Goal: Navigation & Orientation: Find specific page/section

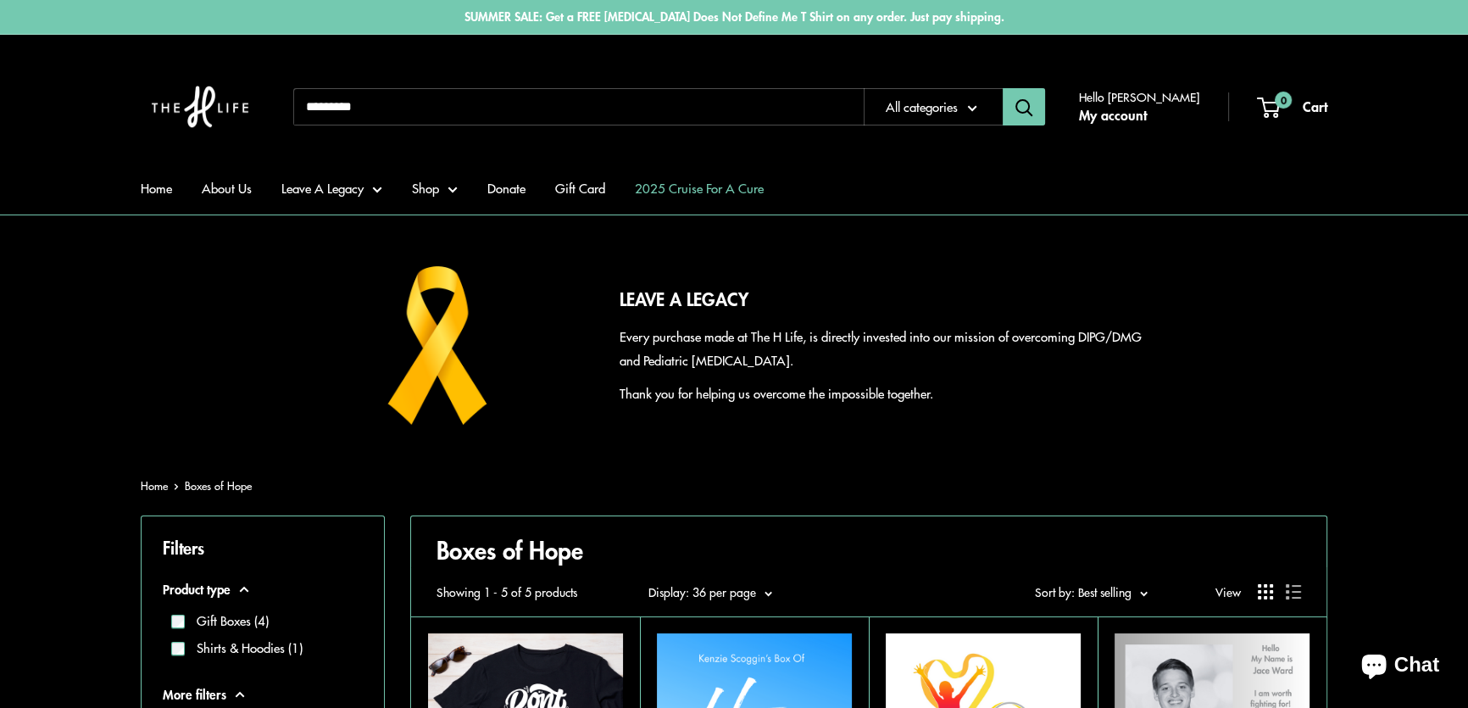
click at [721, 180] on link "2025 Cruise For A Cure" at bounding box center [699, 188] width 129 height 24
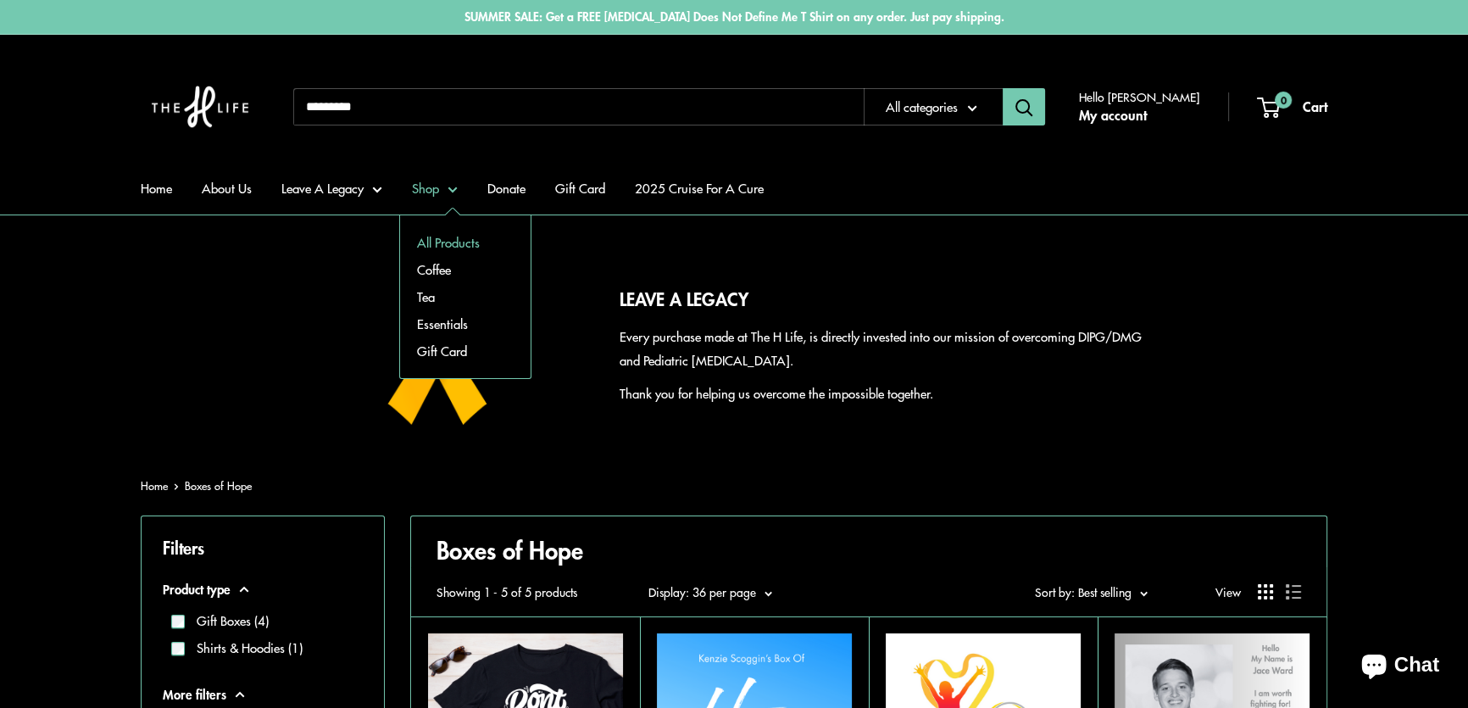
click at [432, 236] on link "All Products" at bounding box center [465, 242] width 131 height 27
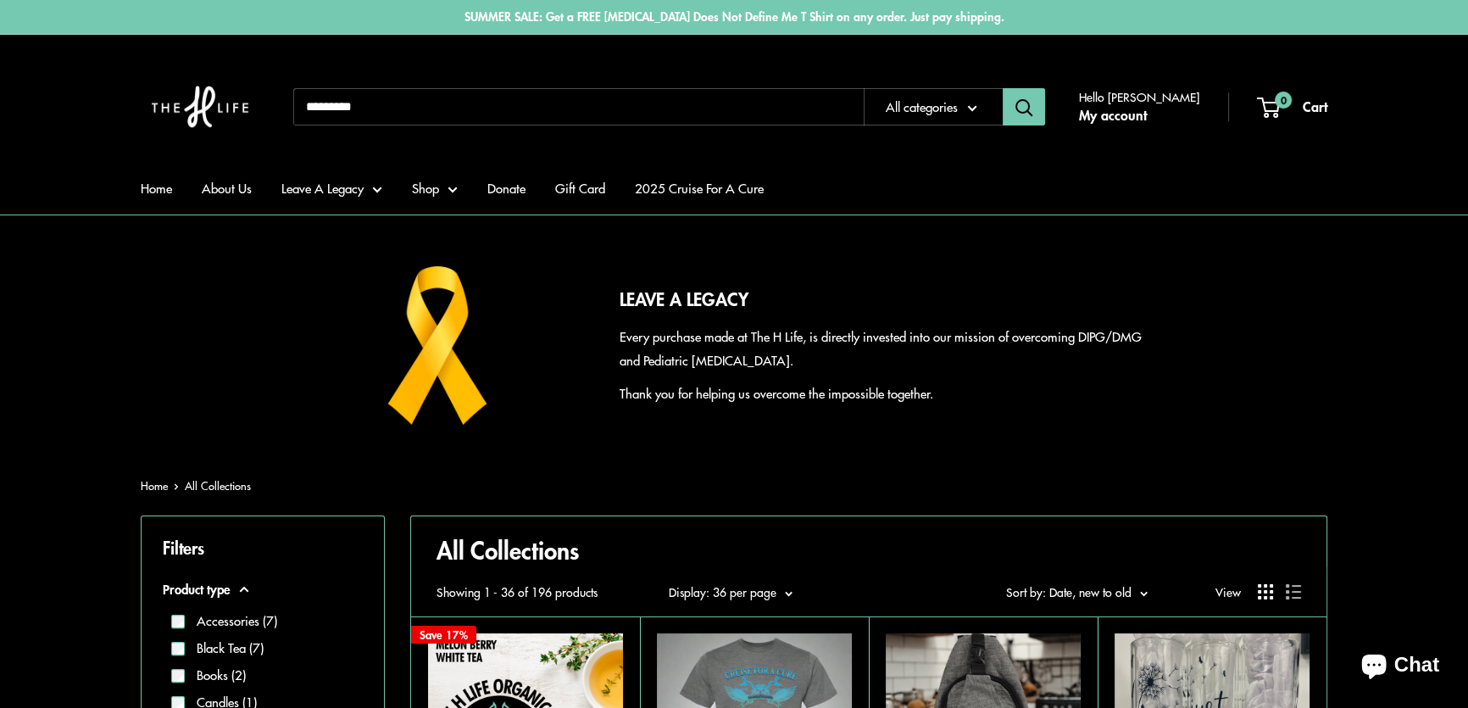
scroll to position [462, 0]
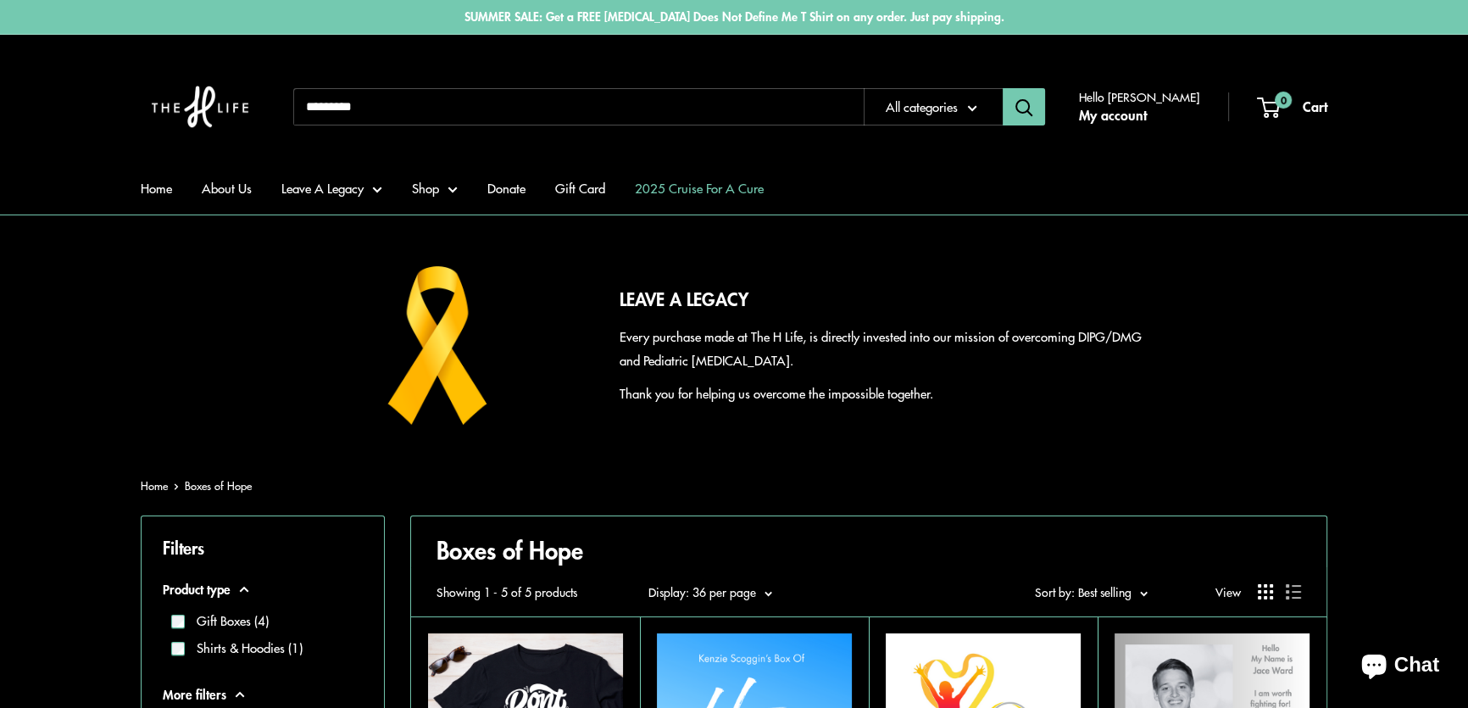
click at [721, 187] on link "2025 Cruise For A Cure" at bounding box center [699, 188] width 129 height 24
